Goal: Task Accomplishment & Management: Manage account settings

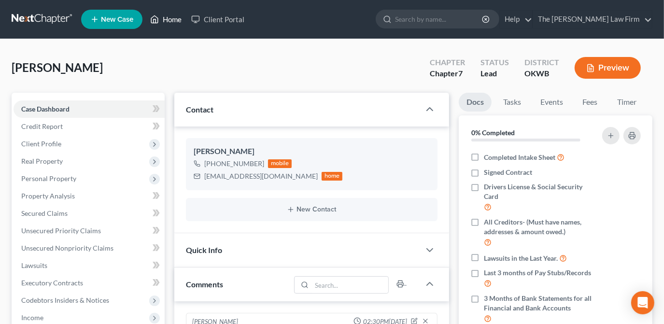
drag, startPoint x: 163, startPoint y: 21, endPoint x: 258, endPoint y: 87, distance: 115.1
click at [163, 21] on link "Home" at bounding box center [165, 19] width 41 height 17
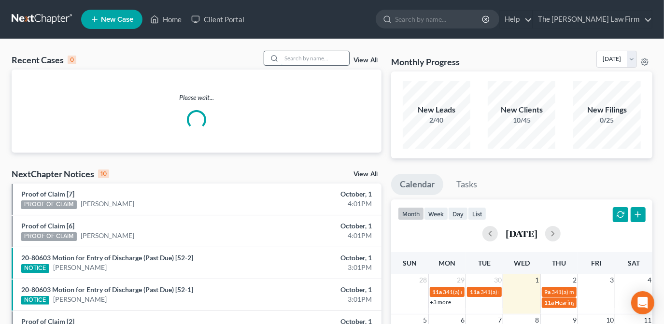
click at [313, 58] on input "search" at bounding box center [316, 58] width 68 height 14
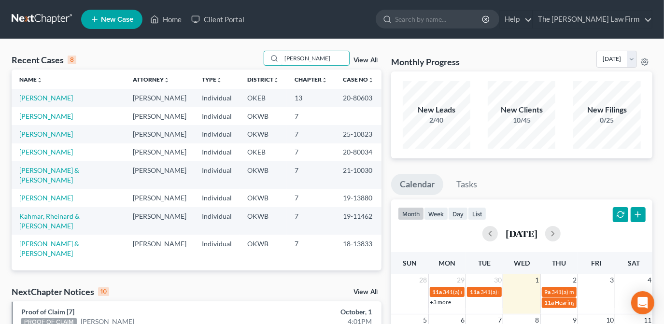
type input "george"
click at [56, 95] on link "George, Kristi" at bounding box center [46, 98] width 54 height 8
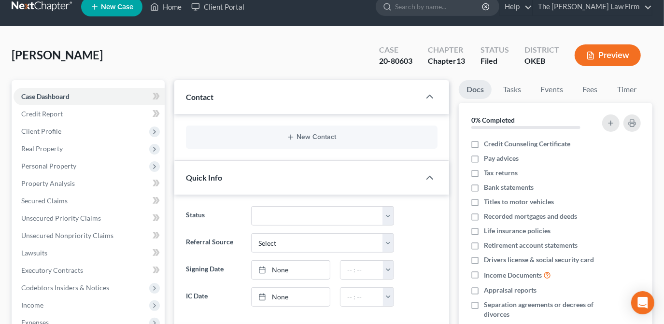
scroll to position [43, 0]
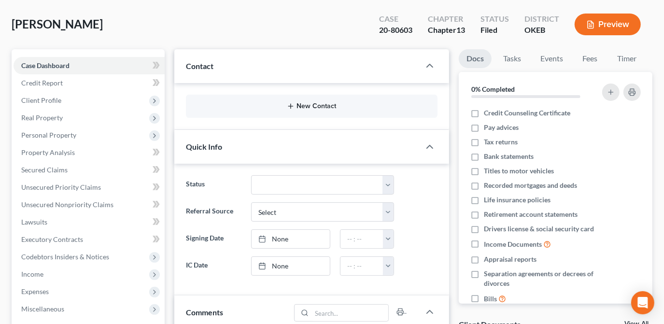
click at [329, 105] on button "New Contact" at bounding box center [312, 106] width 236 height 8
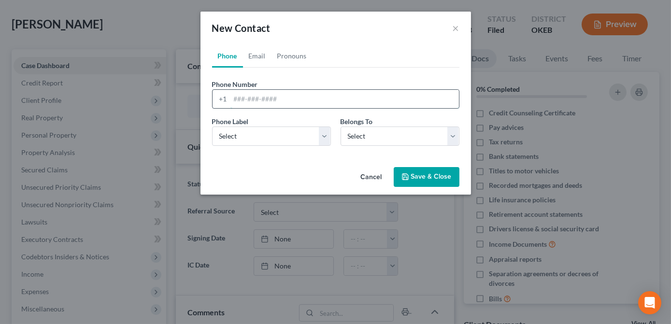
click at [349, 101] on input "tel" at bounding box center [344, 99] width 229 height 18
paste input "405-221-2451"
type input "405-221-2451"
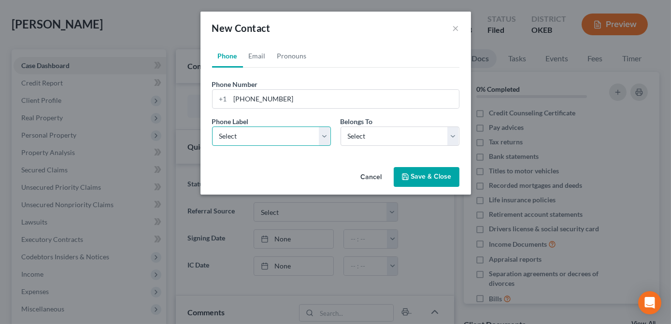
click at [318, 138] on select "Select Mobile Home Work Other" at bounding box center [271, 136] width 119 height 19
select select "0"
click at [212, 127] on select "Select Mobile Home Work Other" at bounding box center [271, 136] width 119 height 19
drag, startPoint x: 351, startPoint y: 136, endPoint x: 350, endPoint y: 145, distance: 9.2
click at [350, 136] on select "Select Client Other" at bounding box center [400, 136] width 119 height 19
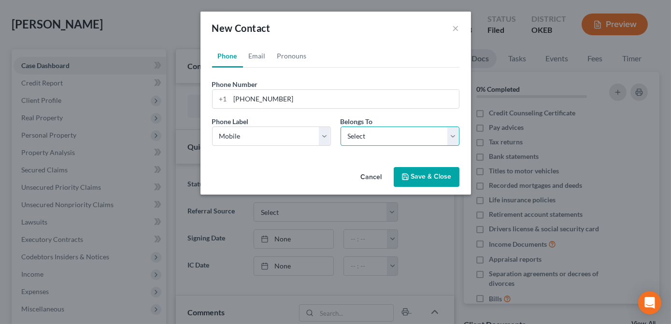
select select "0"
click at [341, 127] on select "Select Client Other" at bounding box center [400, 136] width 119 height 19
select select "0"
drag, startPoint x: 257, startPoint y: 57, endPoint x: 228, endPoint y: 78, distance: 35.7
click at [256, 57] on link "Email" at bounding box center [257, 55] width 29 height 23
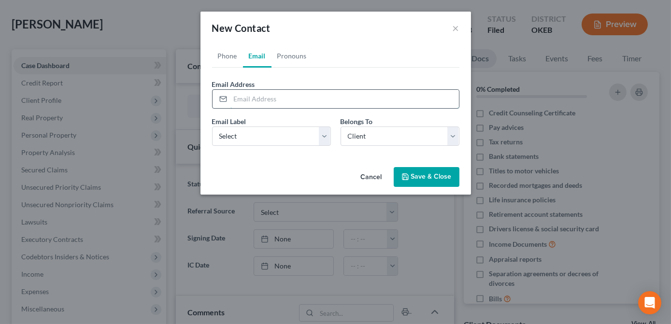
click at [379, 100] on input "email" at bounding box center [344, 99] width 229 height 18
drag, startPoint x: 379, startPoint y: 100, endPoint x: 380, endPoint y: 104, distance: 5.0
paste input "Kristigeorge107@yahoo.com"
type input "Kristigeorge107@yahoo.com"
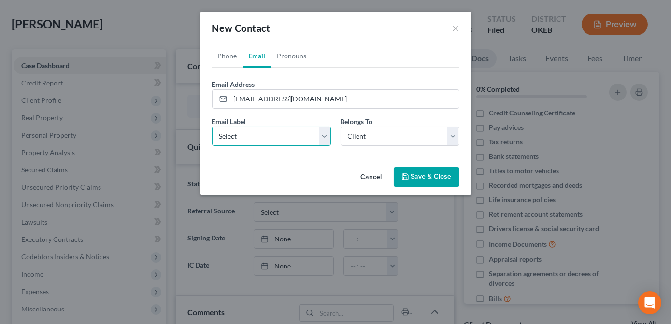
click at [312, 141] on select "Select Home Work Other" at bounding box center [271, 136] width 119 height 19
click at [361, 159] on div "Phone Email Pronouns Phone Number * +1 405-221-2451 Ext. Phone Label * Select M…" at bounding box center [336, 103] width 271 height 119
click at [325, 141] on select "Select Home Work Other" at bounding box center [271, 136] width 119 height 19
click at [212, 127] on select "Select Home Work Other" at bounding box center [271, 136] width 119 height 19
drag, startPoint x: 306, startPoint y: 136, endPoint x: 310, endPoint y: 145, distance: 9.5
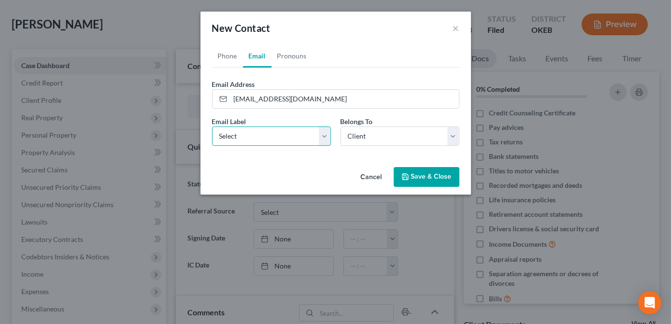
click at [306, 136] on select "Select Home Work Other" at bounding box center [271, 136] width 119 height 19
select select "0"
click at [212, 127] on select "Select Home Work Other" at bounding box center [271, 136] width 119 height 19
click at [410, 172] on button "Save & Close" at bounding box center [427, 177] width 66 height 20
